Goal: Task Accomplishment & Management: Use online tool/utility

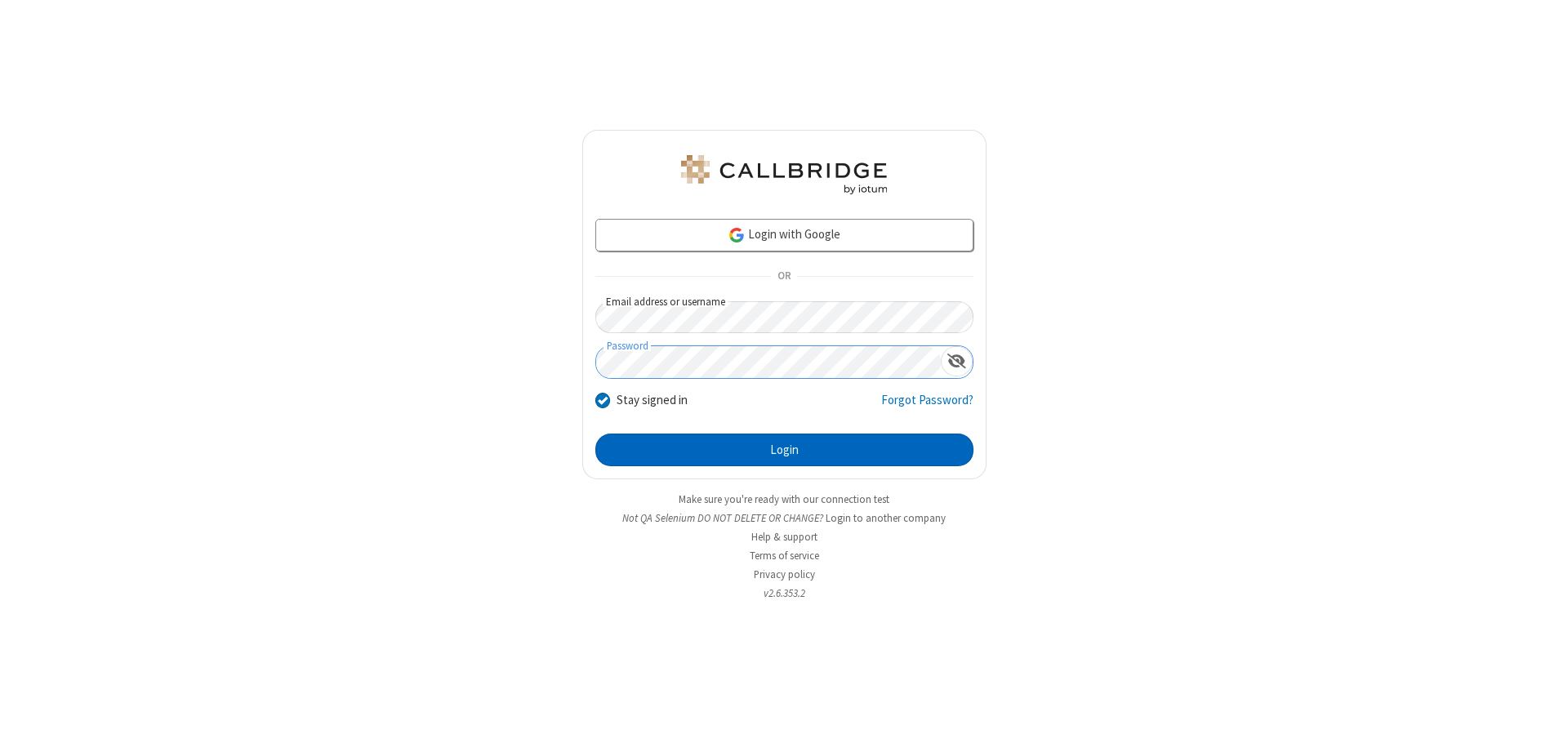
click at [784, 450] on button "Login" at bounding box center [785, 449] width 378 height 33
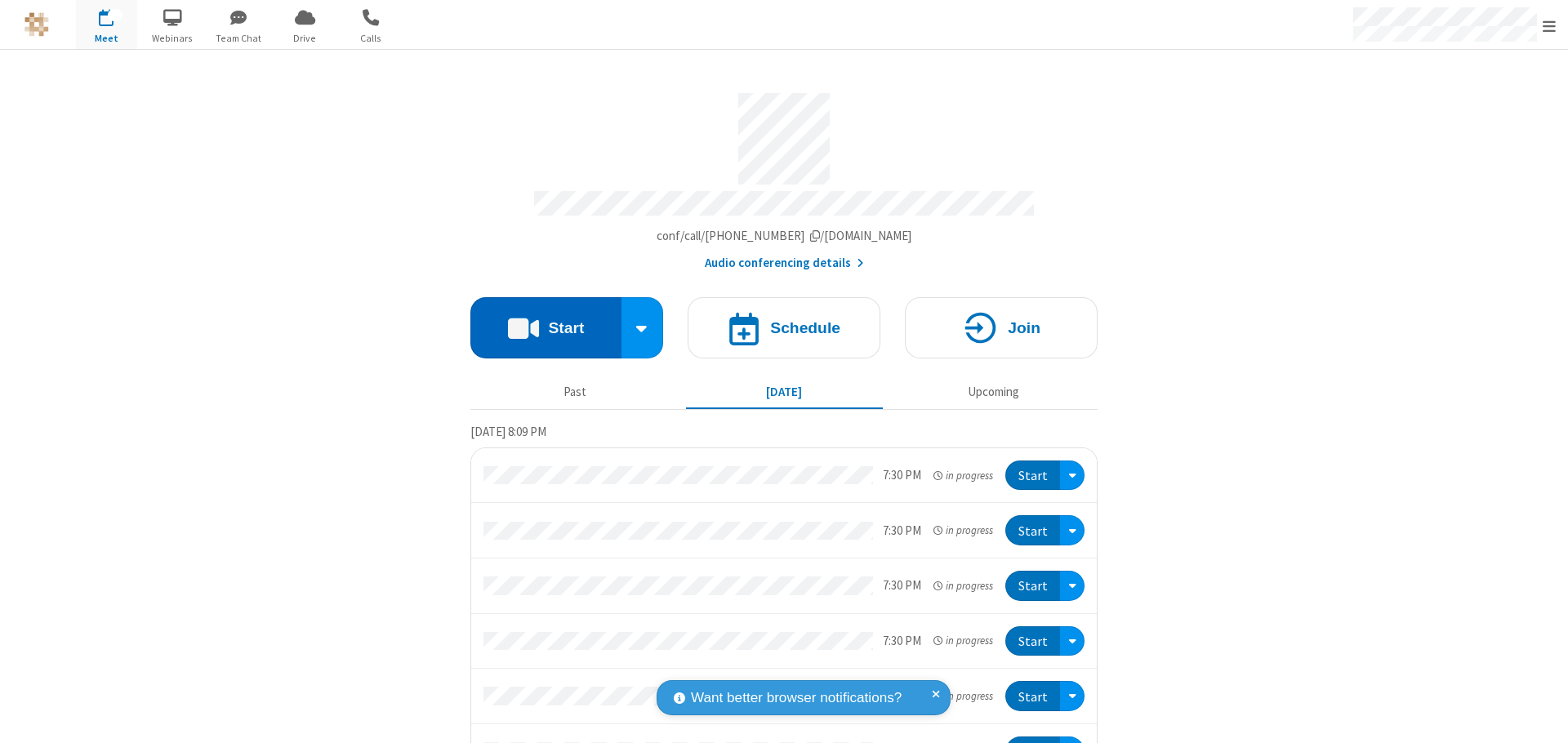
click at [539, 320] on button "Start" at bounding box center [546, 328] width 151 height 62
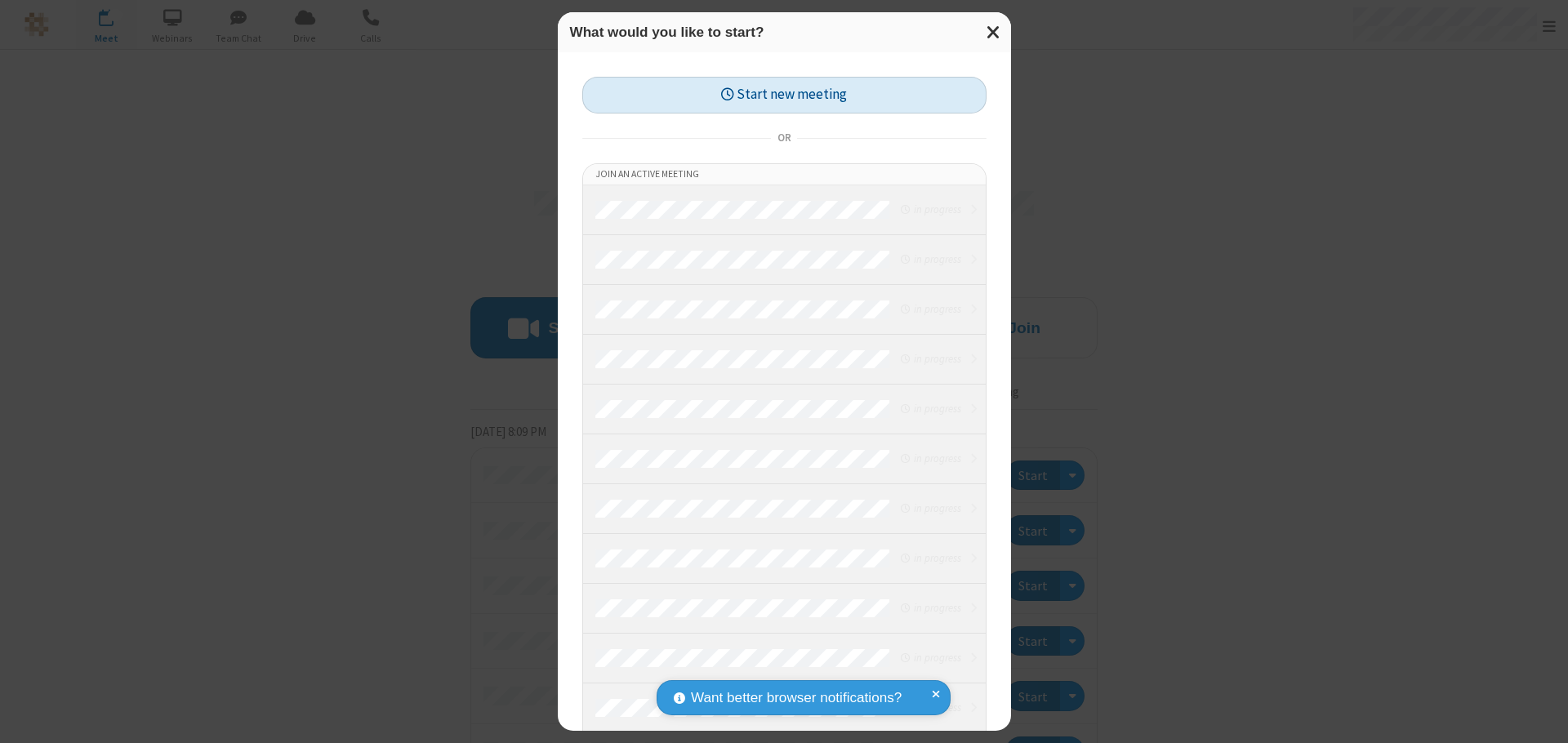
click at [784, 95] on button "Start new meeting" at bounding box center [785, 94] width 405 height 36
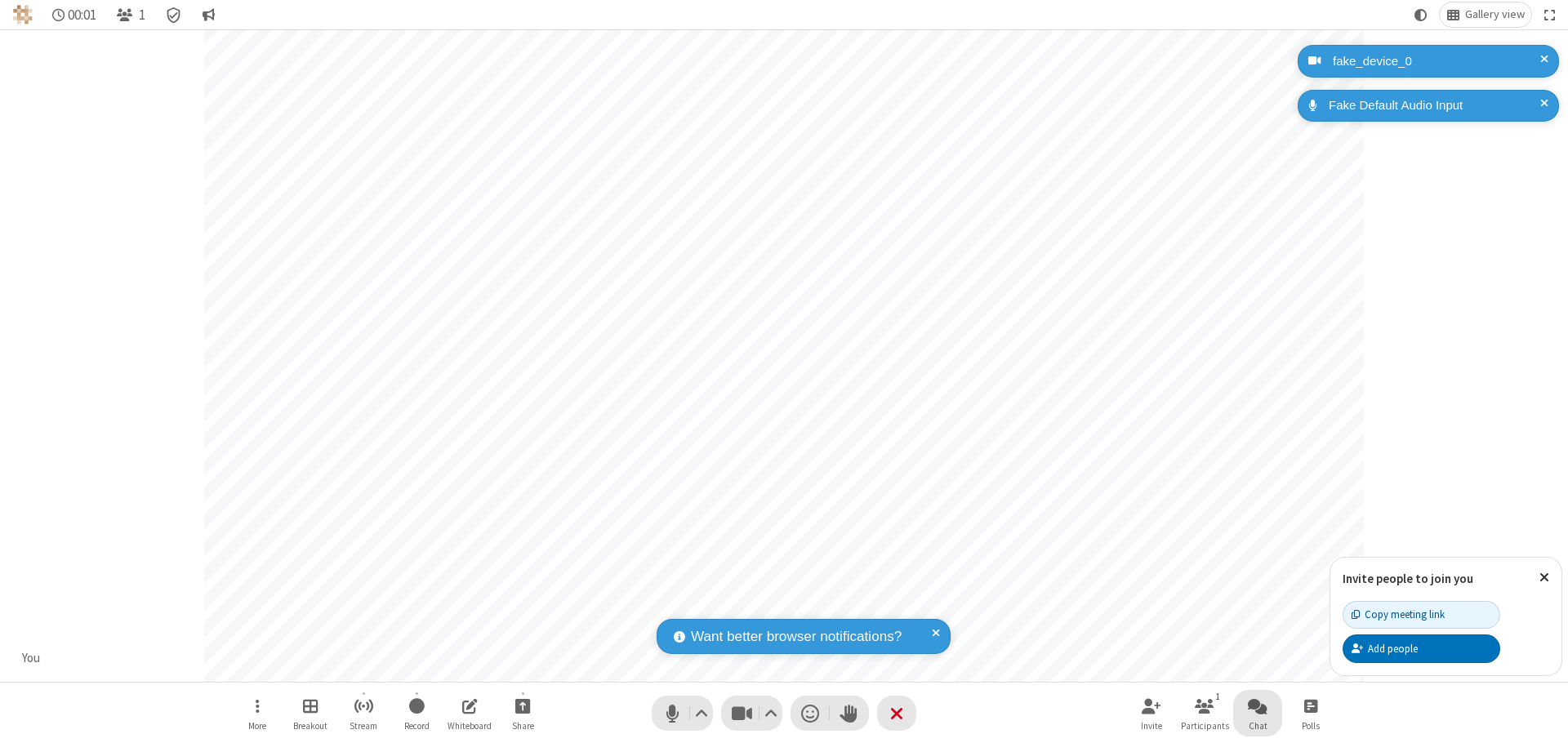
click at [1258, 706] on span "Open chat" at bounding box center [1257, 706] width 20 height 21
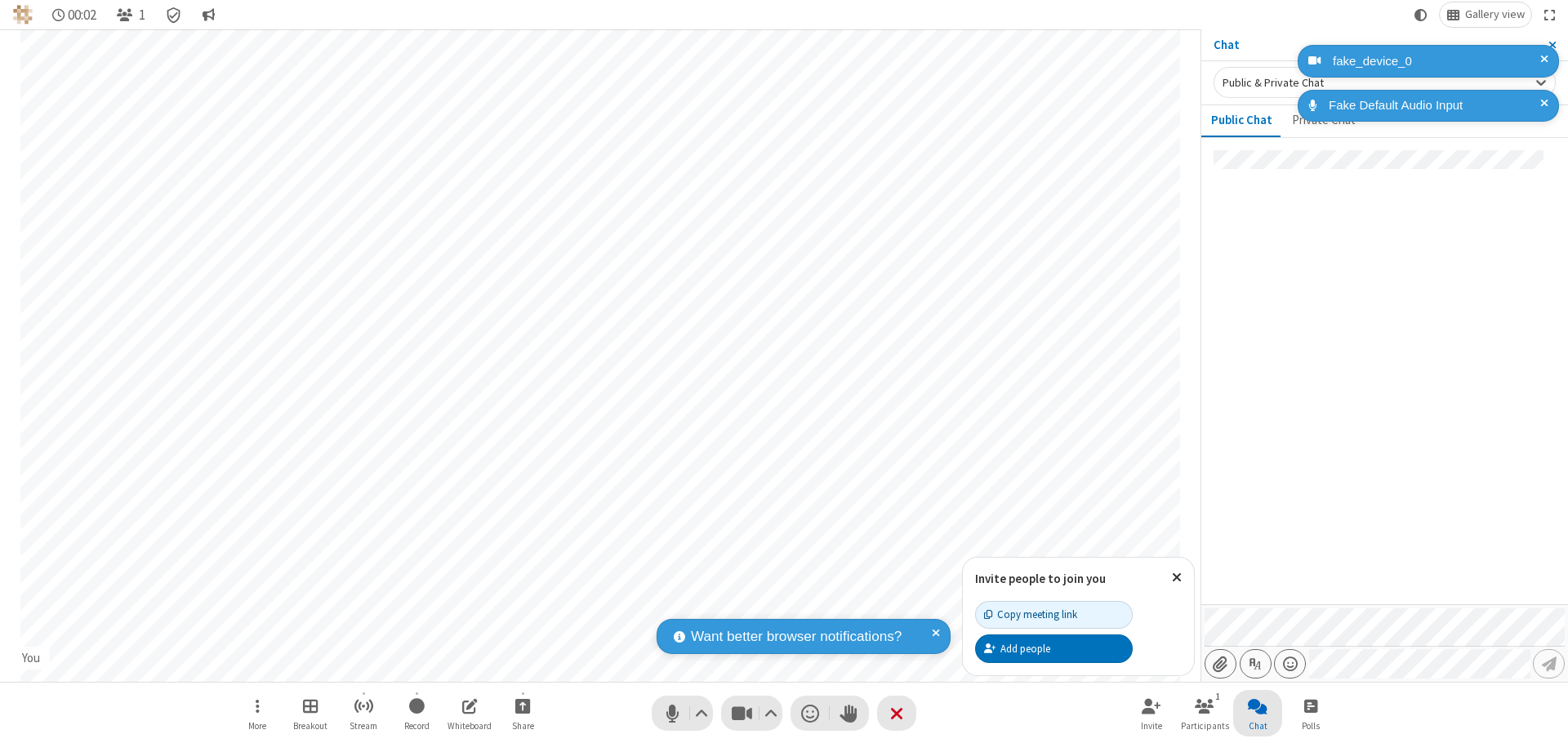
type input "C:\fakepath\doc_test.docx"
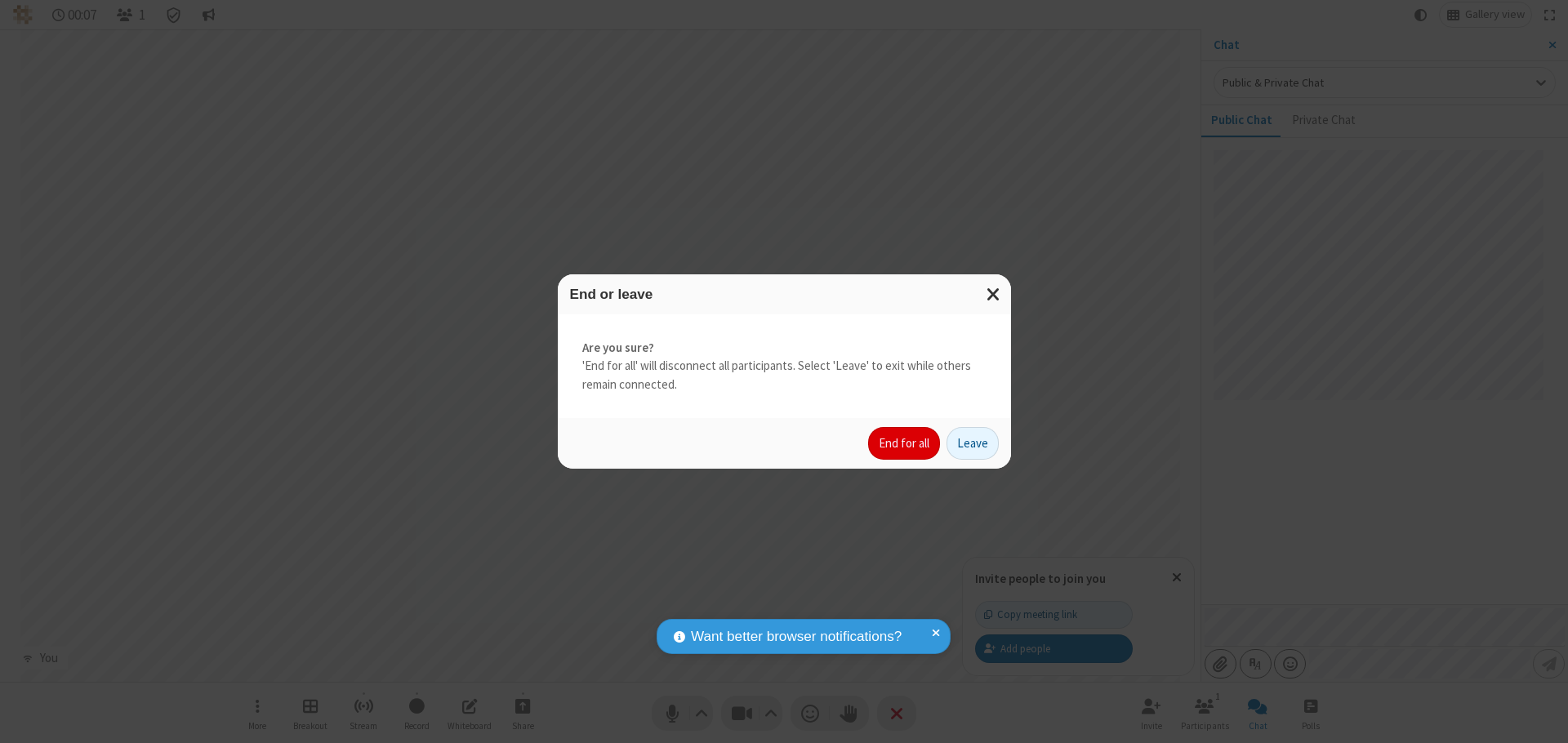
click at [905, 444] on button "End for all" at bounding box center [903, 443] width 72 height 33
